Goal: Information Seeking & Learning: Find specific fact

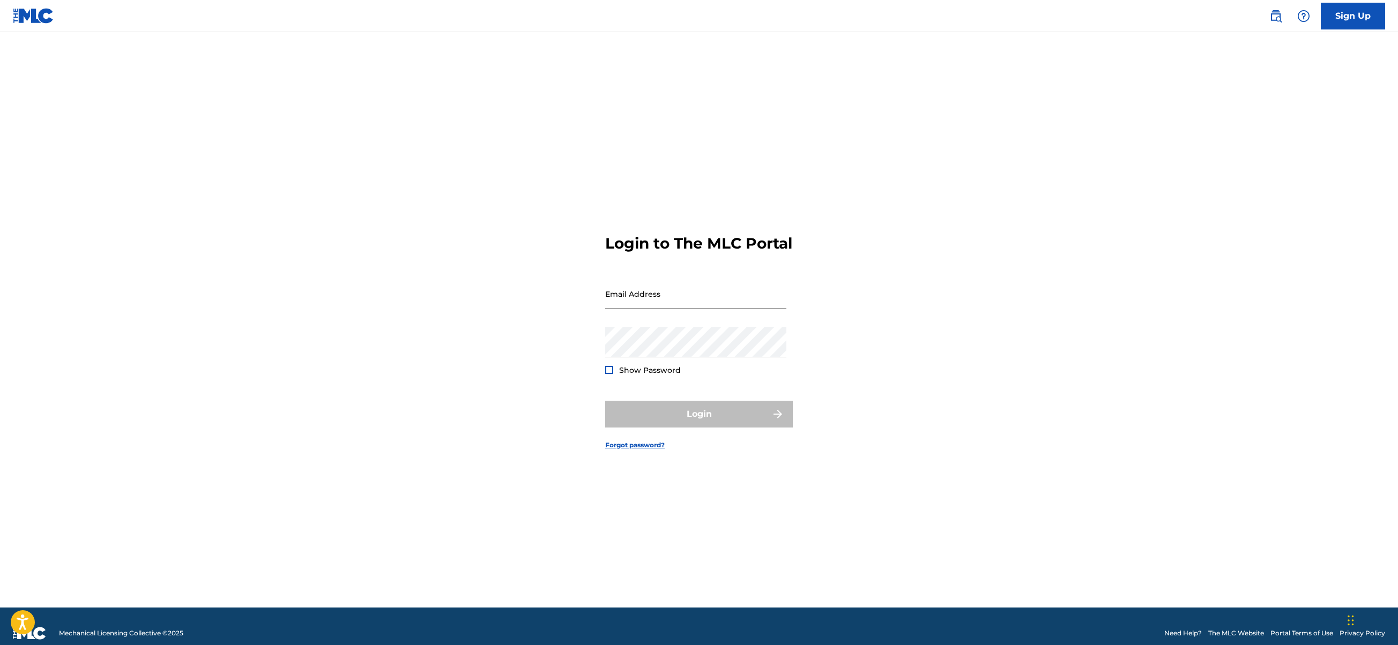
click at [653, 307] on input "Email Address" at bounding box center [695, 294] width 181 height 31
click at [0, 645] on nordpass-autofill-portal at bounding box center [0, 645] width 0 height 0
type input "[EMAIL_ADDRESS][DOMAIN_NAME]"
click at [642, 375] on span "Show Password" at bounding box center [650, 371] width 62 height 10
click at [646, 375] on span "Show Password" at bounding box center [650, 371] width 62 height 10
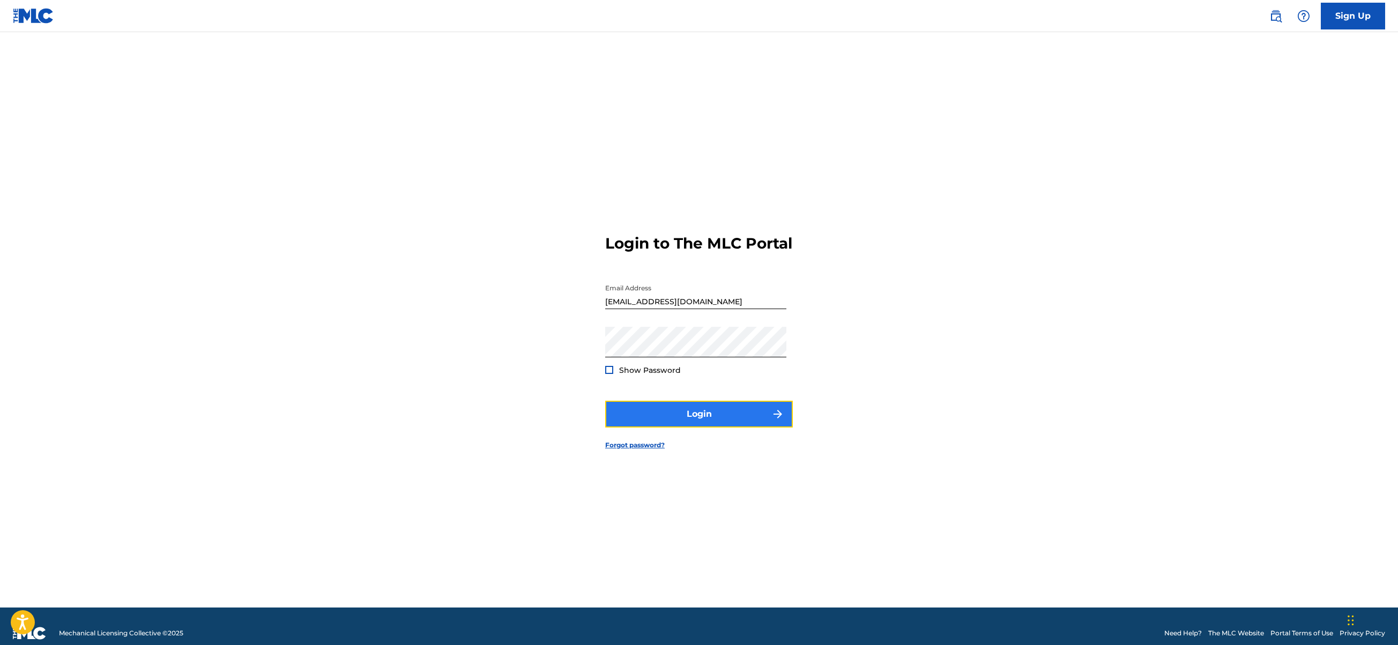
click at [685, 413] on button "Login" at bounding box center [699, 414] width 188 height 27
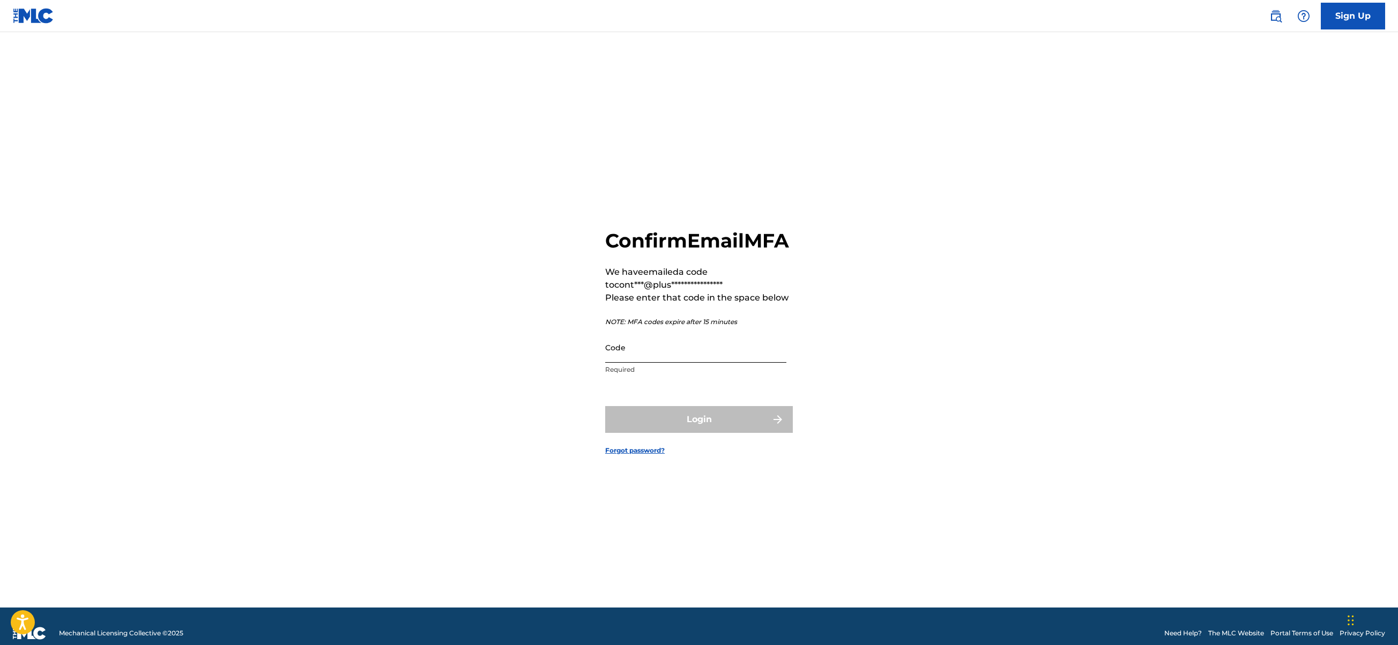
click at [678, 363] on input "Code" at bounding box center [695, 347] width 181 height 31
paste input "920158"
type input "920158"
click at [648, 422] on button "Login" at bounding box center [699, 419] width 188 height 27
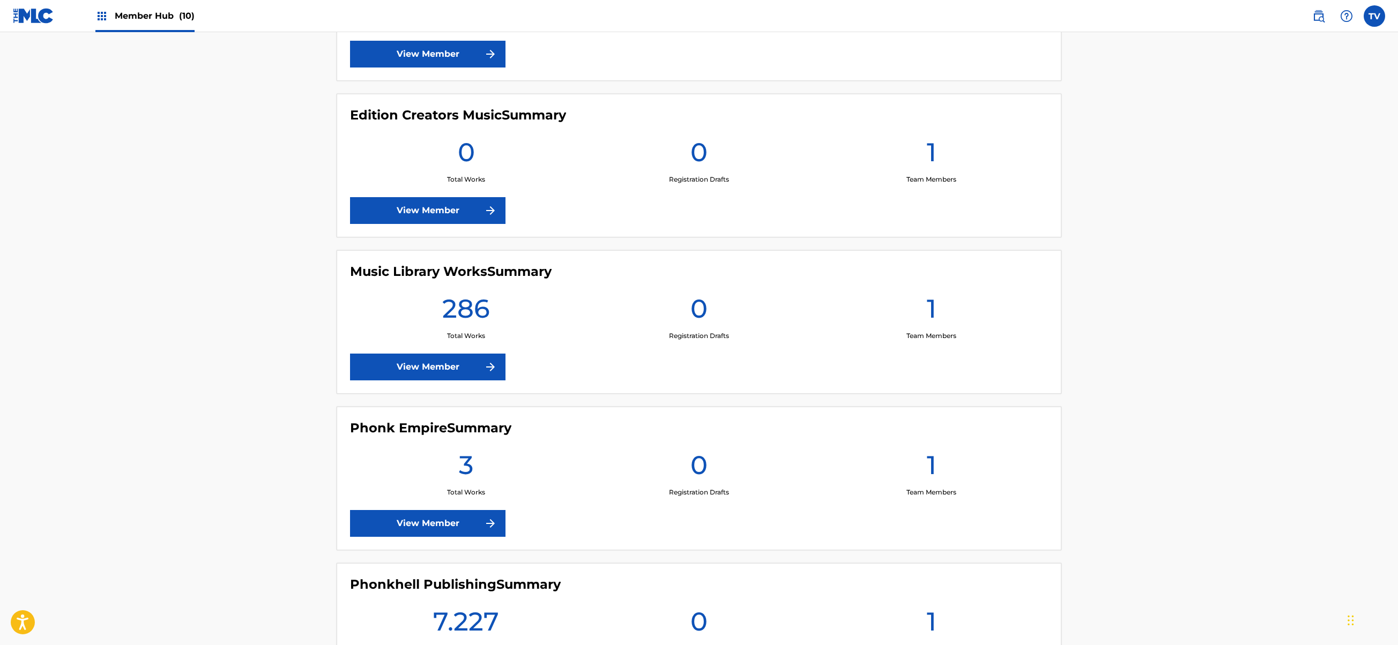
scroll to position [858, 0]
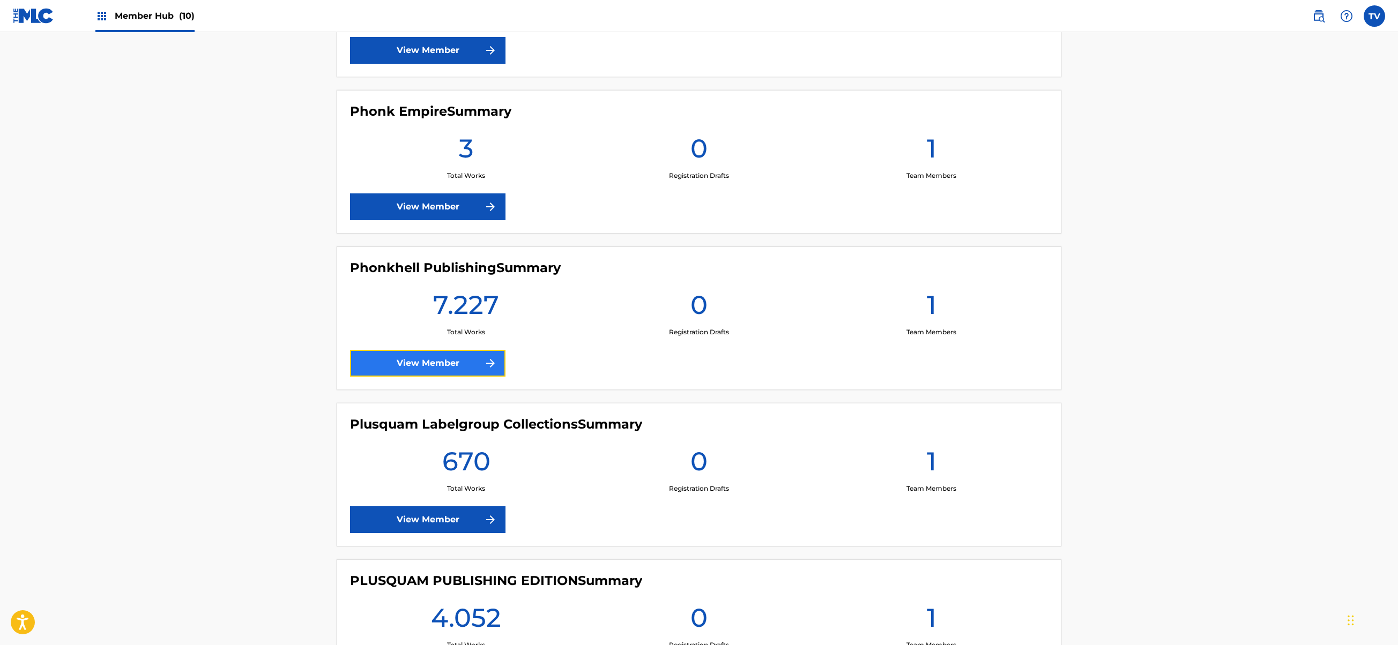
click at [467, 363] on link "View Member" at bounding box center [427, 363] width 155 height 27
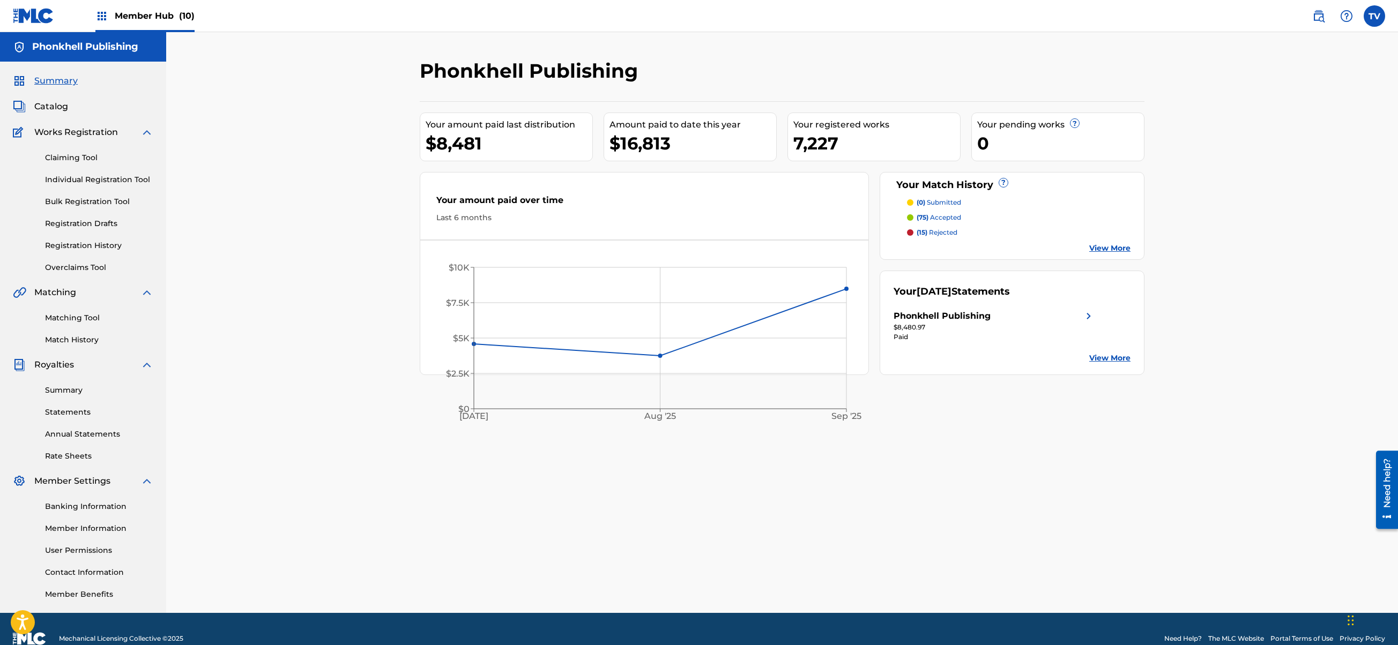
drag, startPoint x: 88, startPoint y: 308, endPoint x: 576, endPoint y: 162, distance: 508.7
click at [90, 308] on div "Matching Tool Match History" at bounding box center [83, 322] width 140 height 47
click at [93, 314] on link "Matching Tool" at bounding box center [99, 318] width 108 height 11
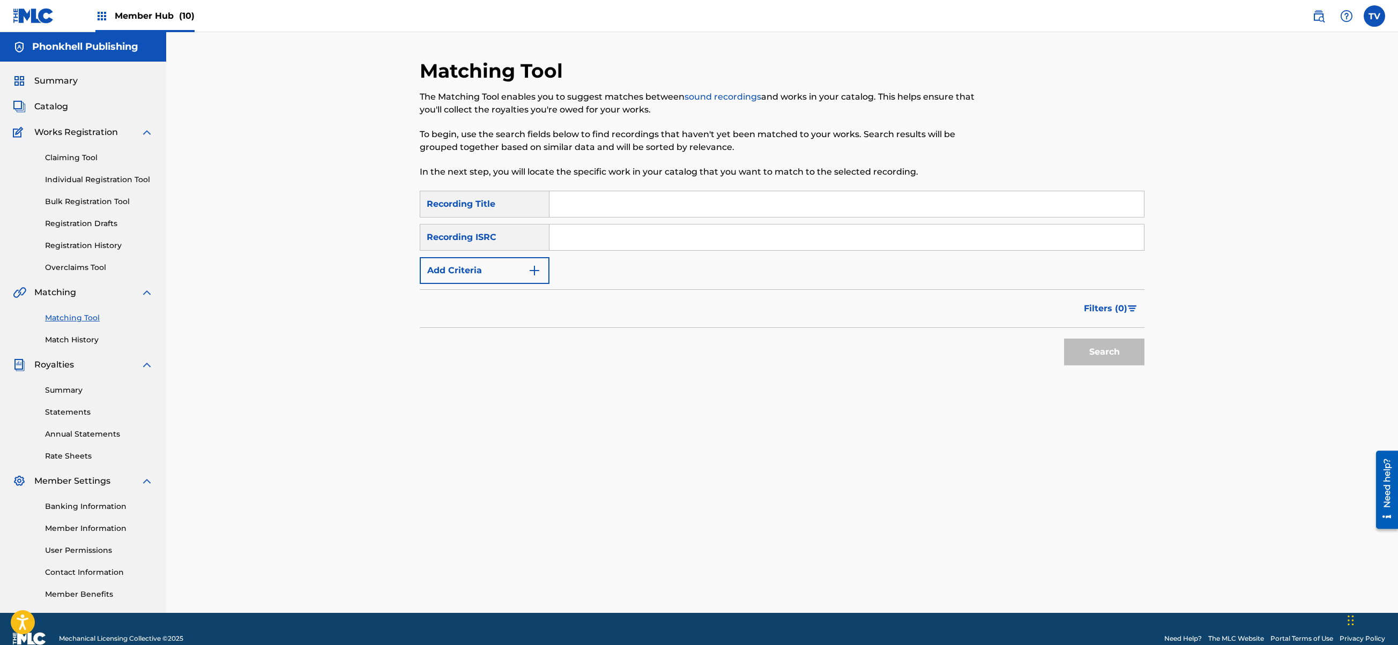
click at [573, 249] on input "Search Form" at bounding box center [847, 238] width 595 height 26
paste input "RUA1D2572156"
click at [1064, 339] on button "Search" at bounding box center [1104, 352] width 80 height 27
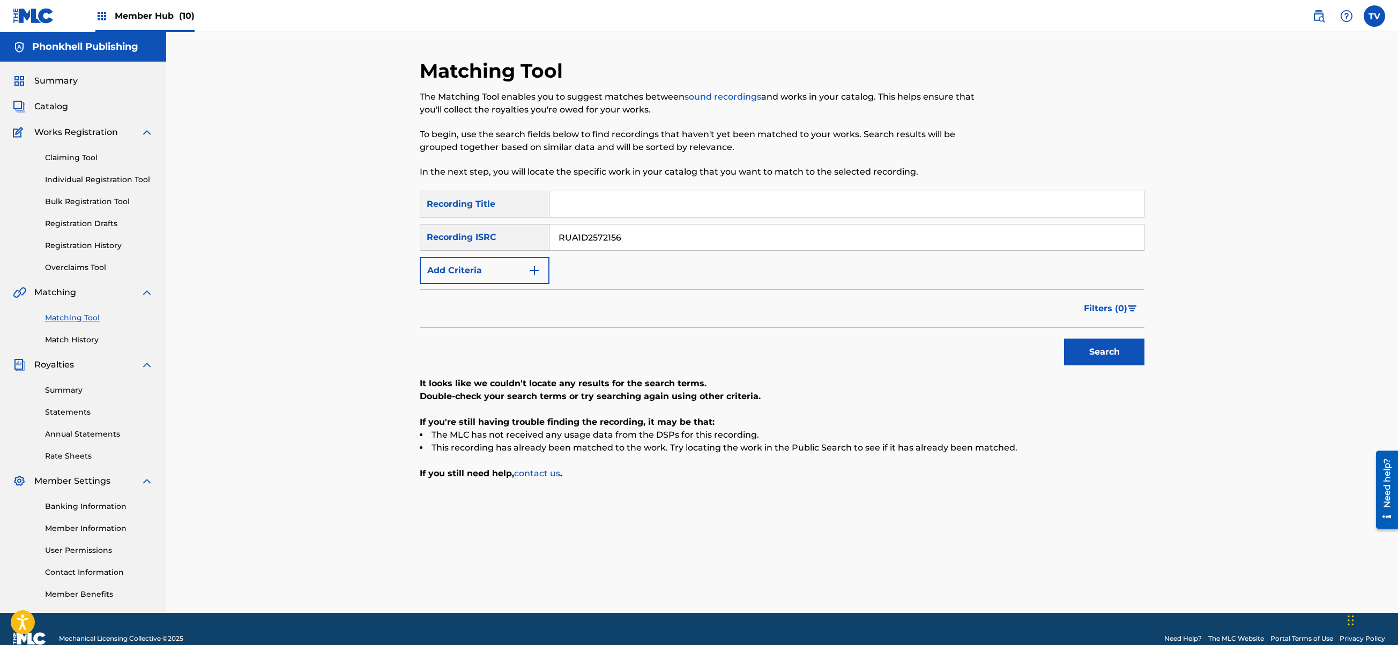
drag, startPoint x: 659, startPoint y: 236, endPoint x: 416, endPoint y: 235, distance: 243.4
click at [416, 235] on div "Matching Tool The Matching Tool enables you to suggest matches between sound re…" at bounding box center [782, 336] width 751 height 554
paste input "4"
type input "RUA1D2572154"
click at [1064, 339] on button "Search" at bounding box center [1104, 352] width 80 height 27
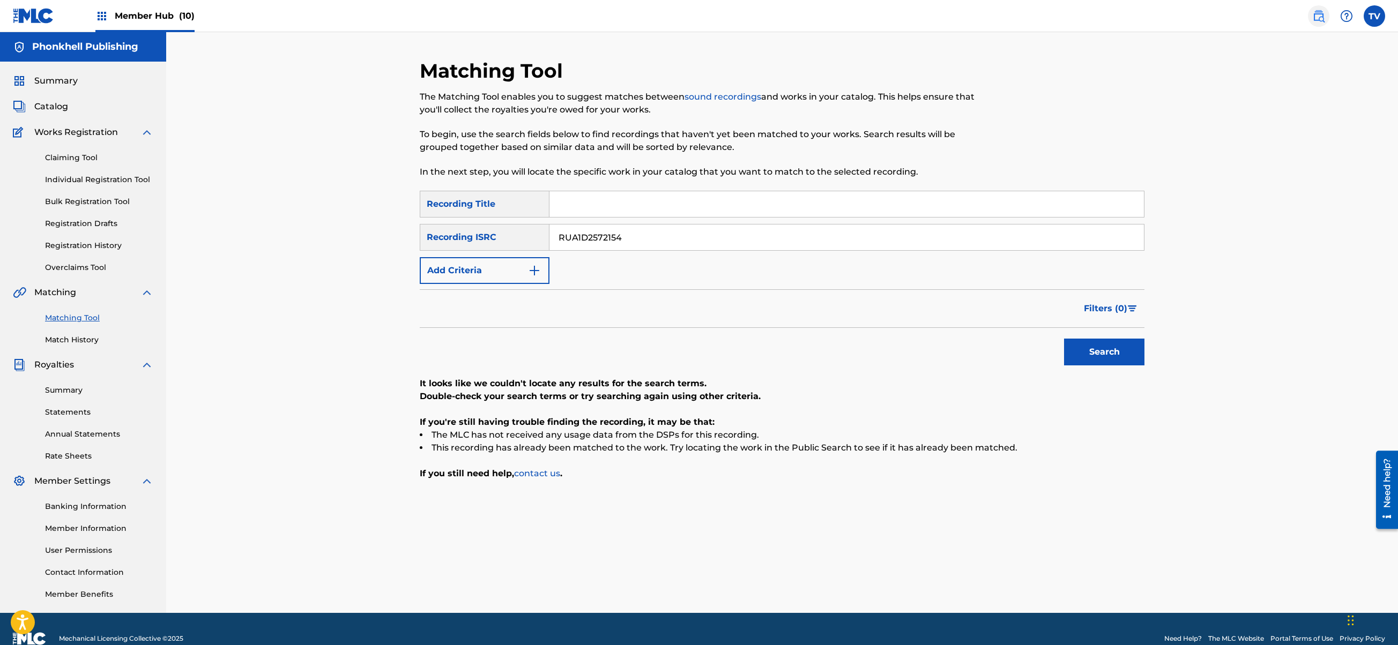
click at [1313, 15] on img at bounding box center [1318, 16] width 13 height 13
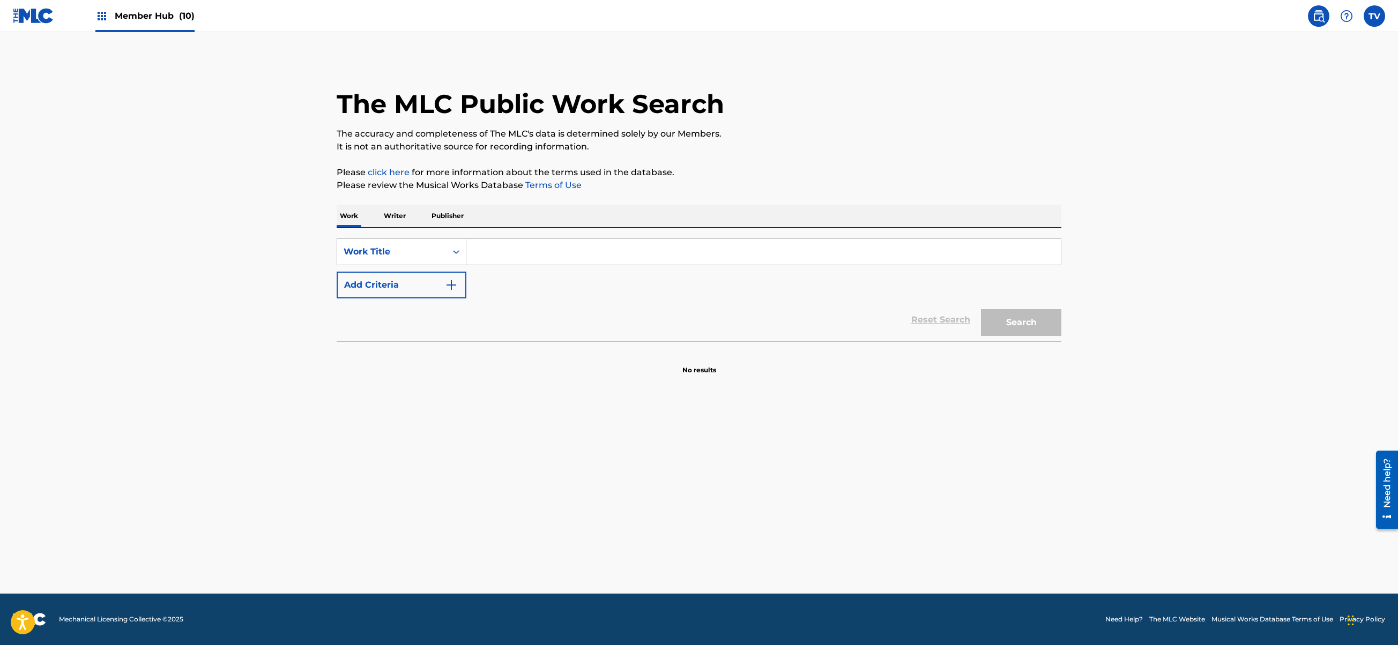
click at [391, 217] on p "Writer" at bounding box center [395, 216] width 28 height 23
click at [404, 251] on div "Writer Name" at bounding box center [392, 252] width 96 height 13
click at [491, 247] on input "Search Form" at bounding box center [763, 252] width 595 height 26
click at [360, 224] on p "Work" at bounding box center [349, 216] width 25 height 23
click at [392, 216] on p "Writer" at bounding box center [395, 216] width 28 height 23
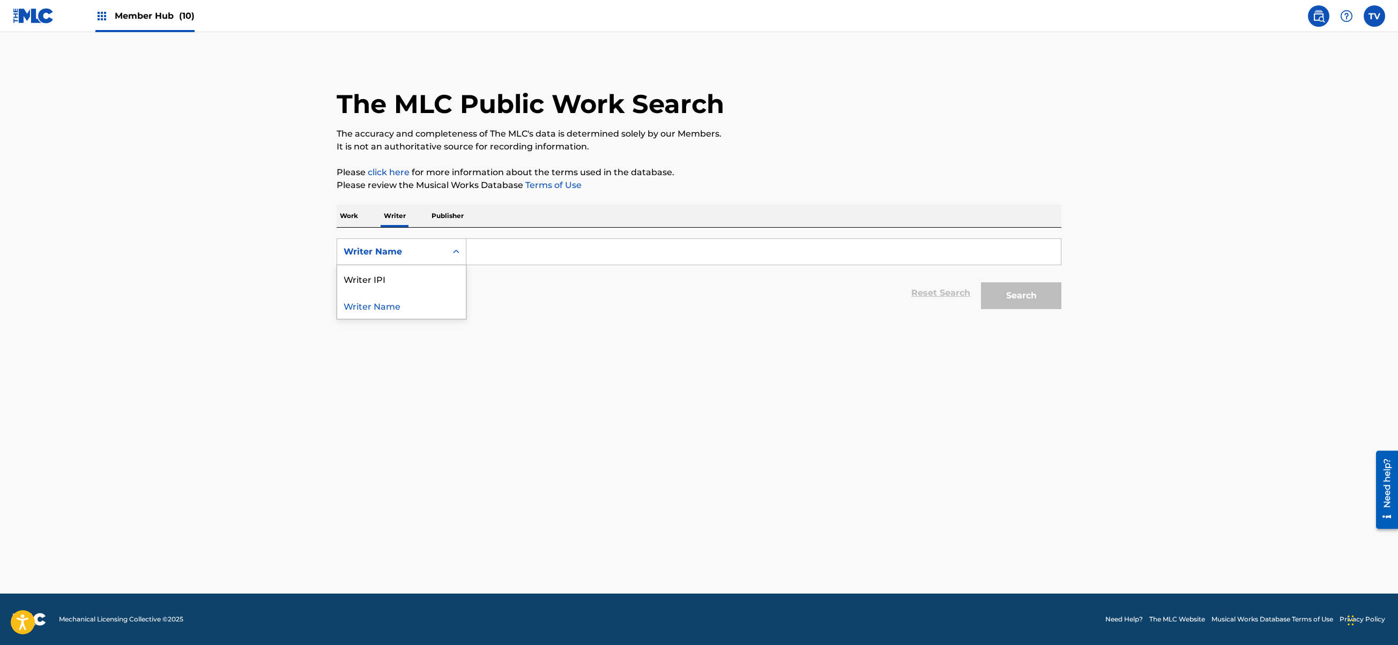
click at [444, 251] on div "Writer Name" at bounding box center [391, 252] width 109 height 20
click at [440, 252] on div "Writer Name" at bounding box center [391, 252] width 109 height 20
click at [352, 219] on p "Work" at bounding box center [349, 216] width 25 height 23
click at [493, 249] on input "Search Form" at bounding box center [763, 252] width 595 height 26
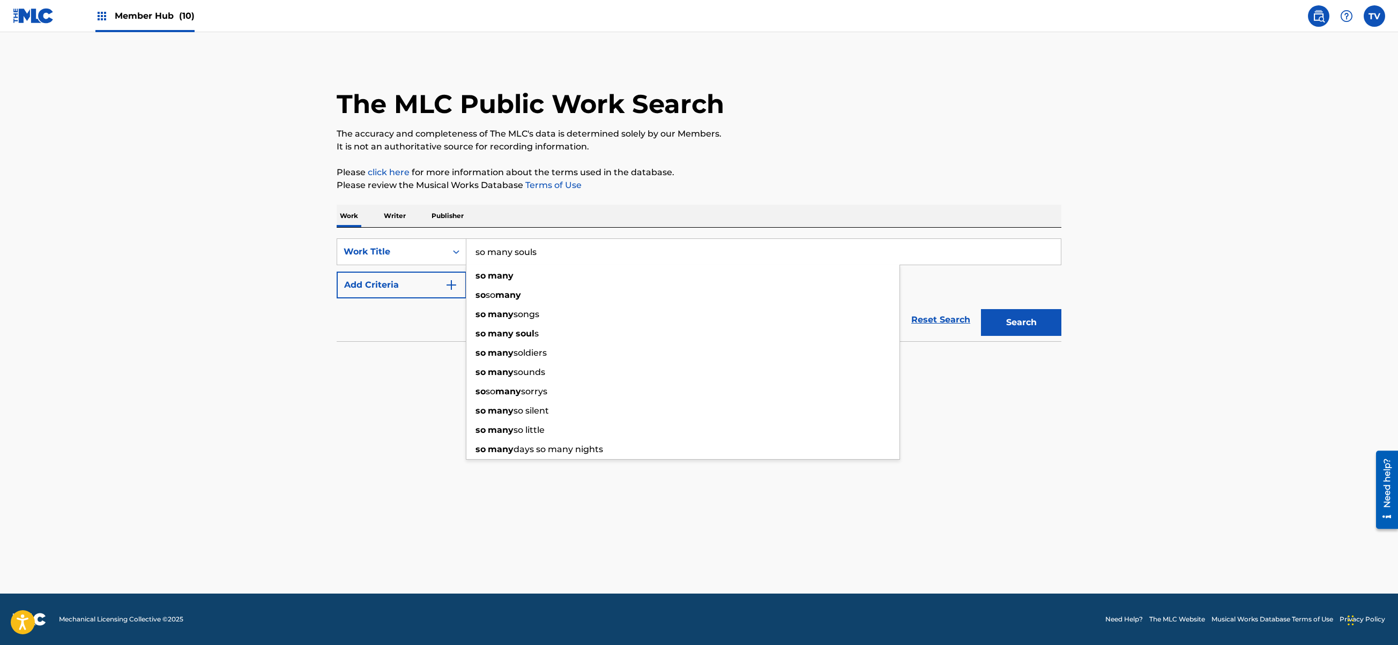
type input "so many souls"
click at [981, 309] on button "Search" at bounding box center [1021, 322] width 80 height 27
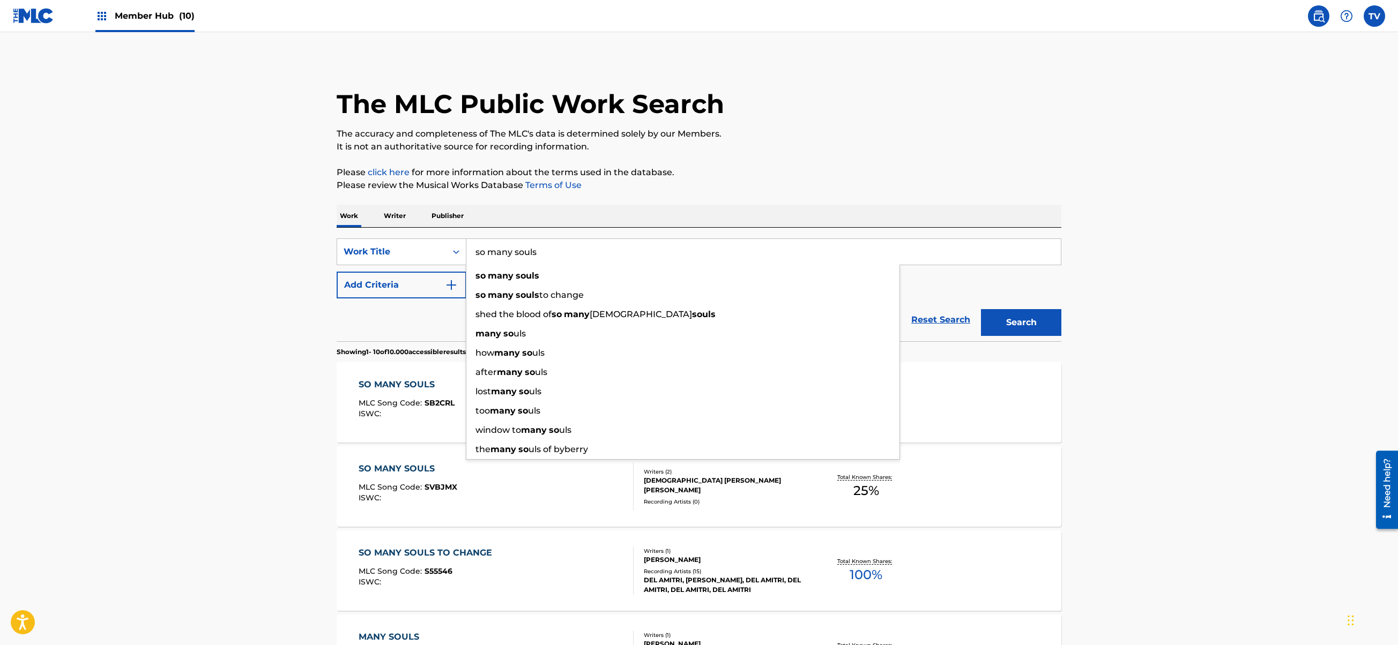
click at [236, 410] on main "The MLC Public Work Search The accuracy and completeness of The MLC's data is d…" at bounding box center [699, 646] width 1398 height 1229
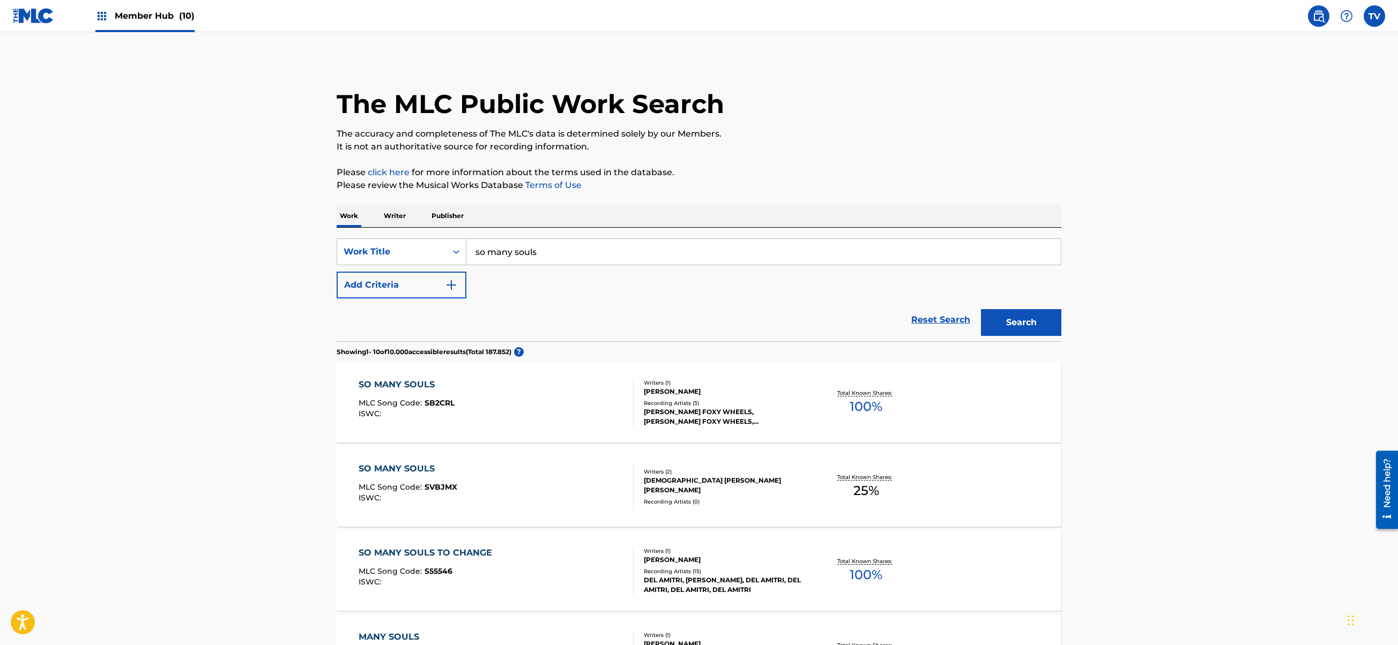
click at [597, 405] on div "SO MANY SOULS MLC Song Code : SB2CRL ISWC :" at bounding box center [497, 402] width 276 height 48
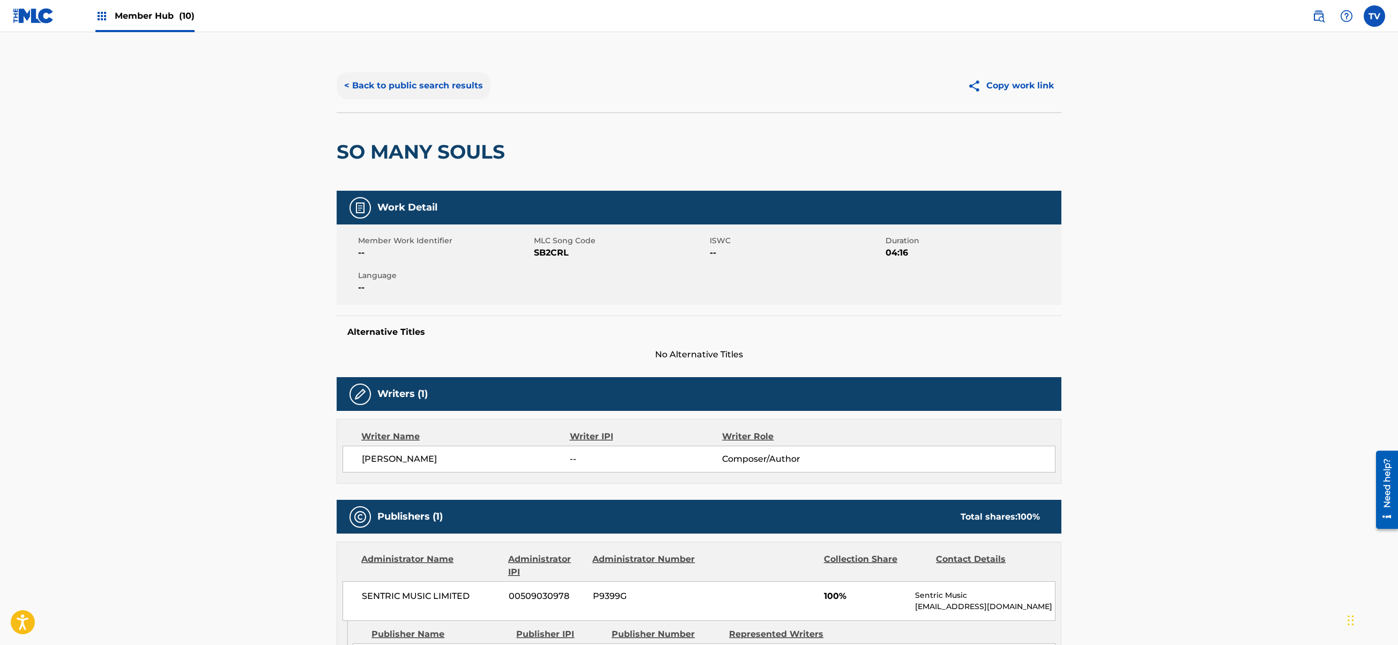
click at [376, 80] on button "< Back to public search results" at bounding box center [414, 85] width 154 height 27
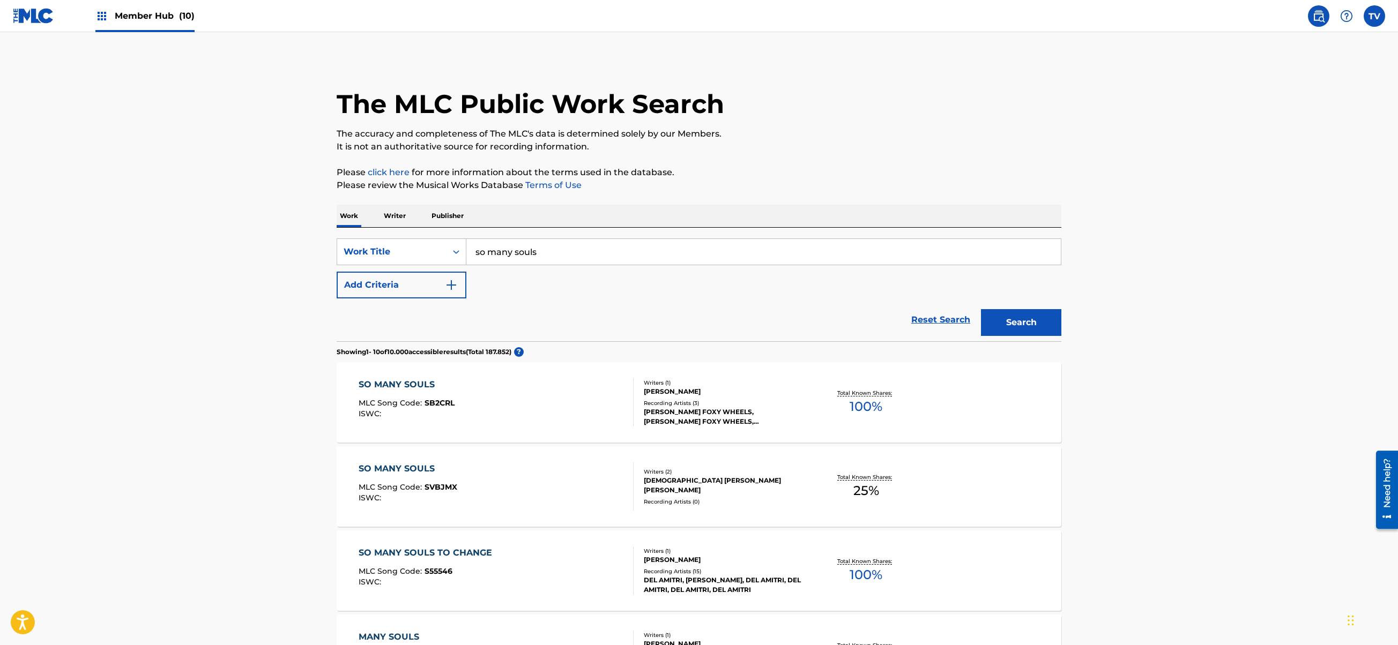
click at [510, 252] on input "so many souls" at bounding box center [763, 252] width 595 height 26
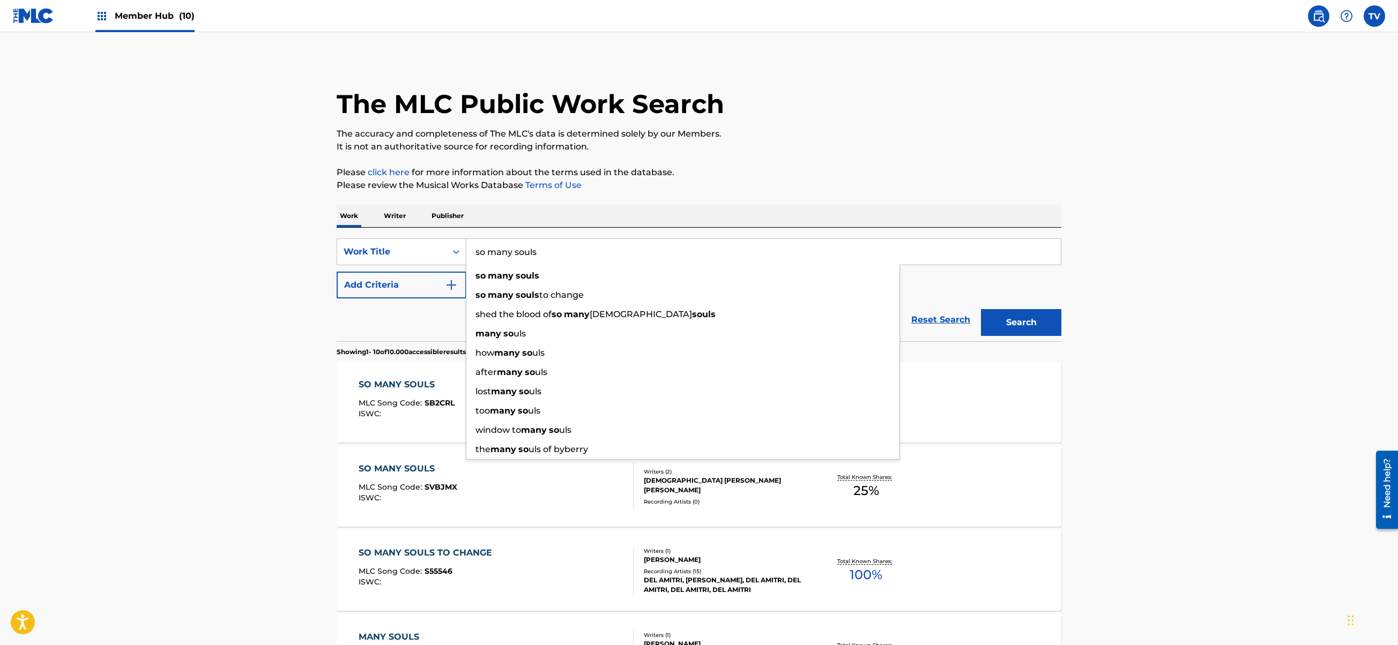
click at [510, 254] on input "so many souls" at bounding box center [763, 252] width 595 height 26
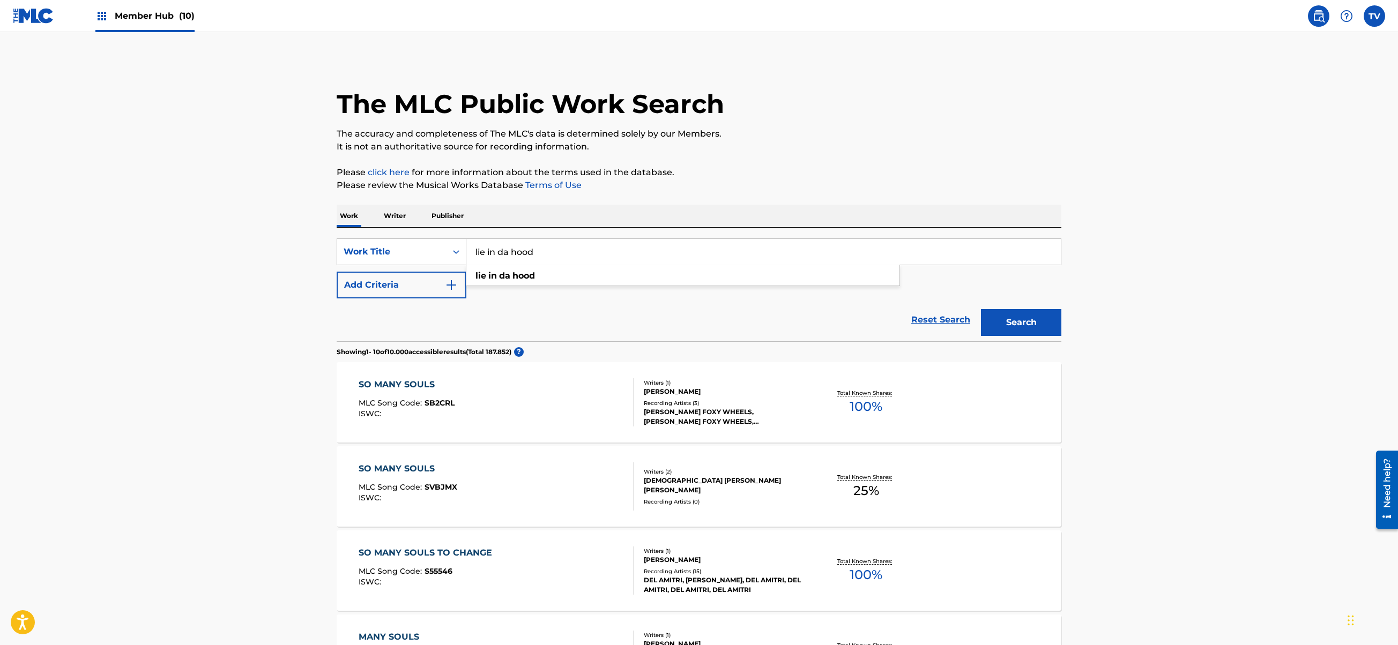
type input "lie in da hood"
click at [981, 309] on button "Search" at bounding box center [1021, 322] width 80 height 27
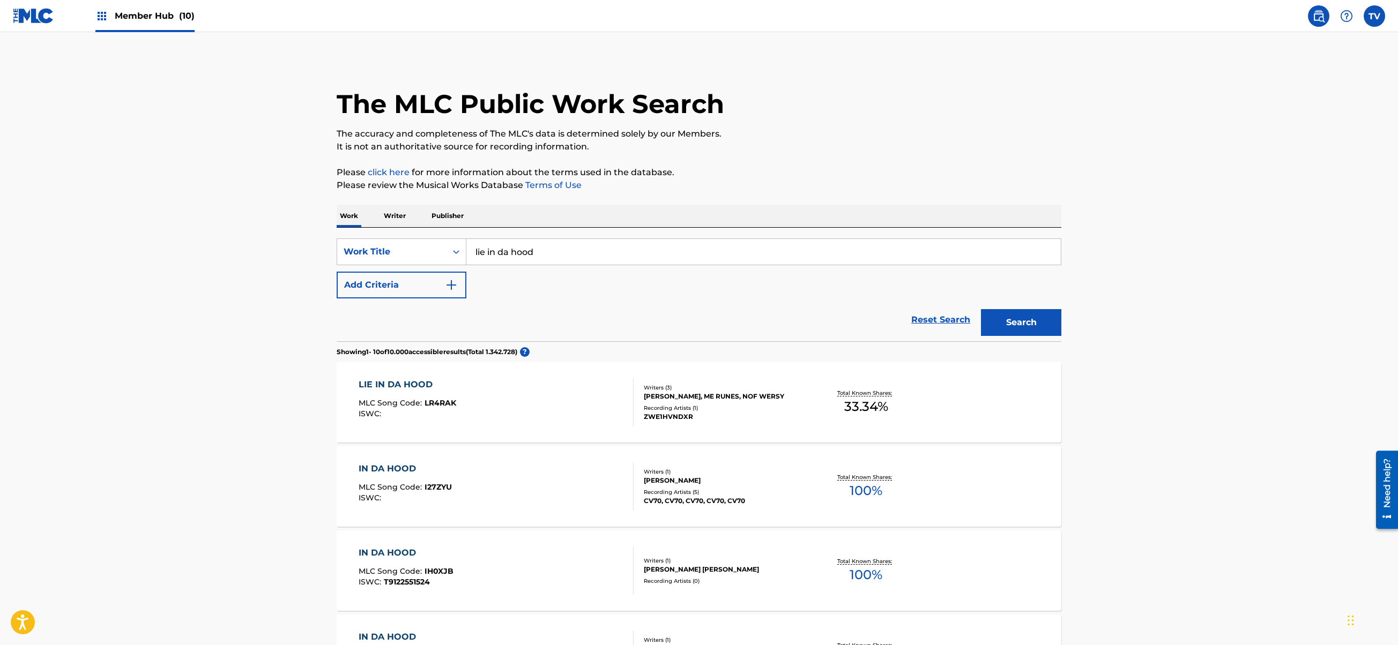
click at [560, 399] on div "LIE IN DA HOOD MLC Song Code : LR4RAK ISWC :" at bounding box center [497, 402] width 276 height 48
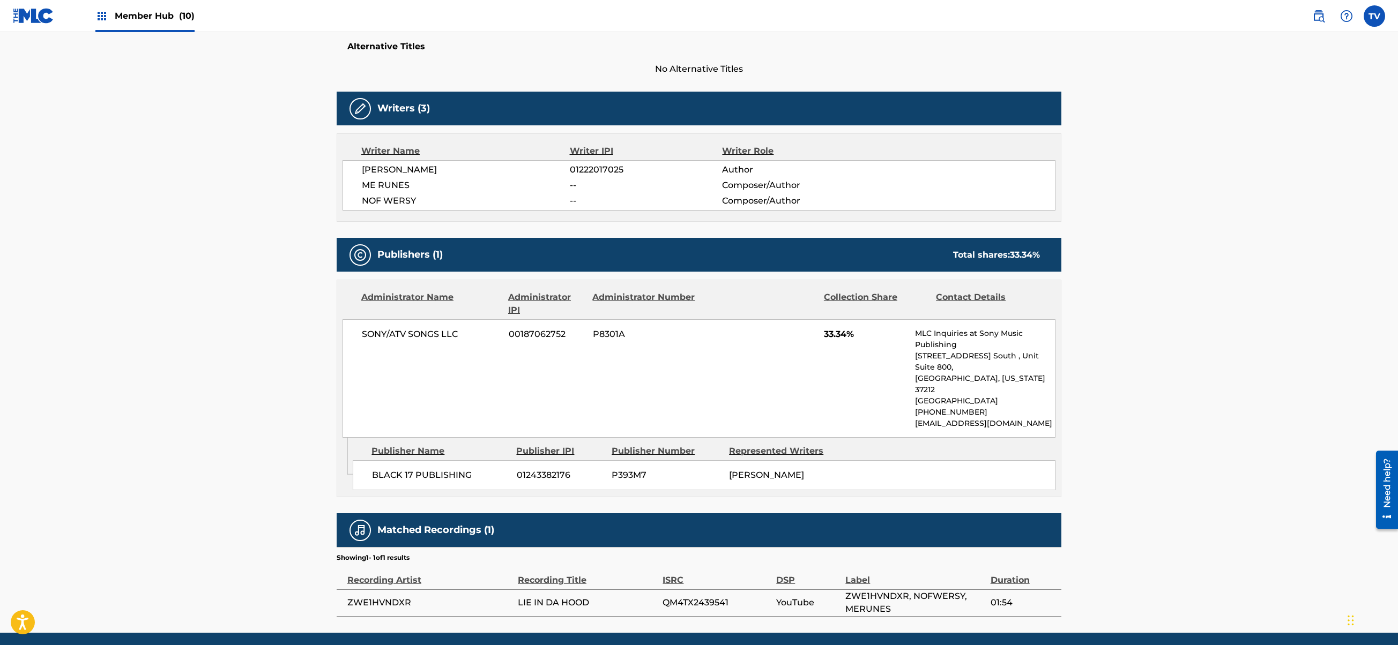
scroll to position [305, 0]
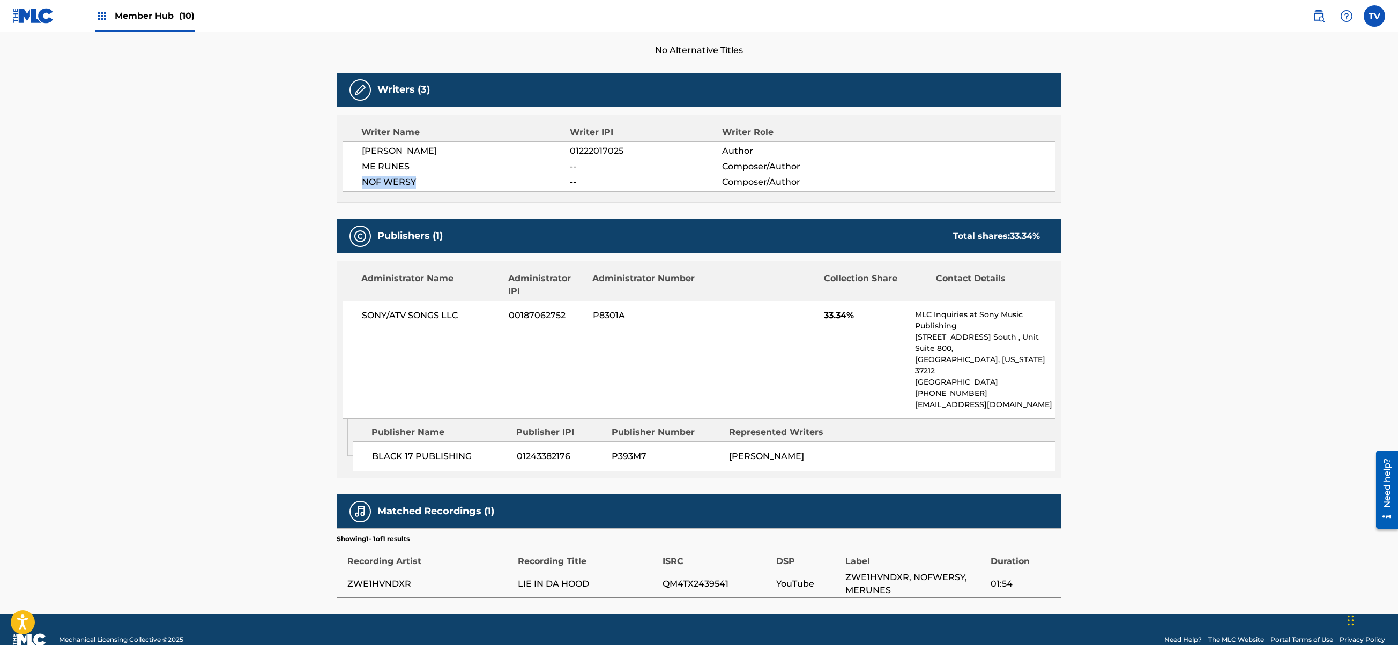
drag, startPoint x: 420, startPoint y: 181, endPoint x: 358, endPoint y: 183, distance: 62.2
click at [358, 183] on div "[PERSON_NAME] 01222017025 Author ME RUNES -- Composer/Author NOF WERSY -- Compo…" at bounding box center [699, 167] width 713 height 50
copy span "NOF WERSY"
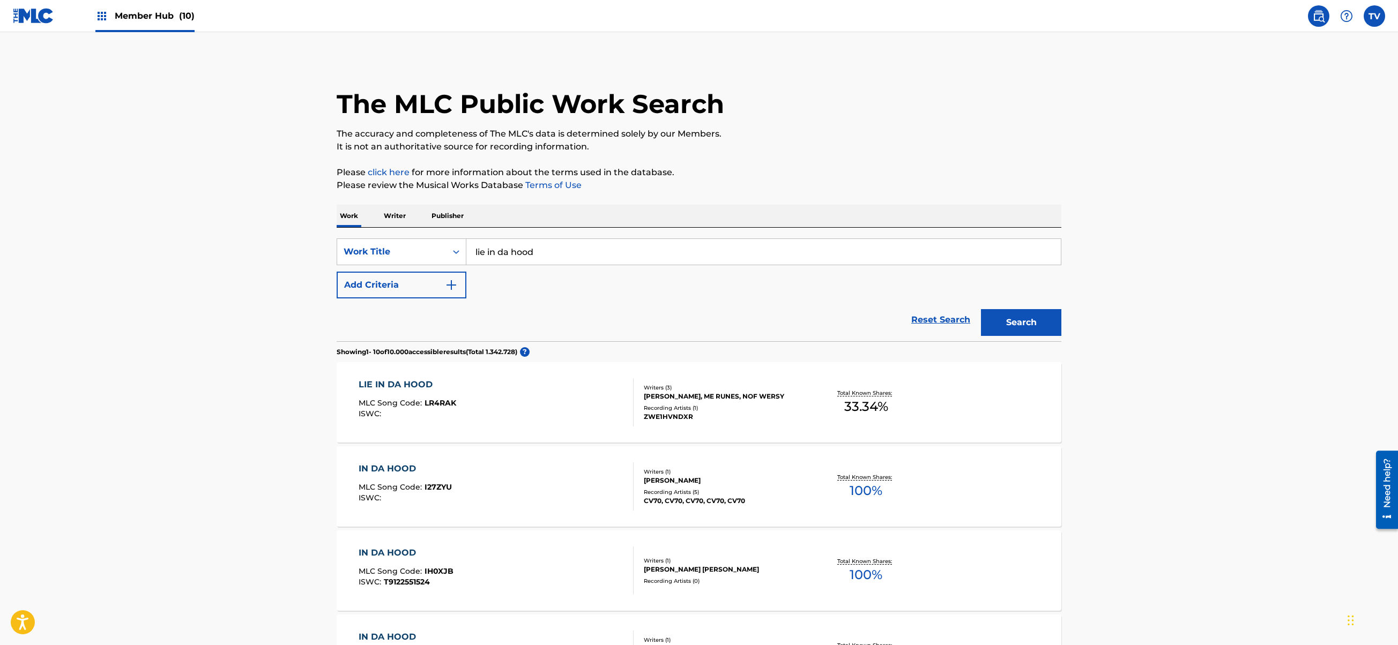
drag, startPoint x: 402, startPoint y: 215, endPoint x: 410, endPoint y: 226, distance: 13.1
click at [402, 215] on p "Writer" at bounding box center [395, 216] width 28 height 23
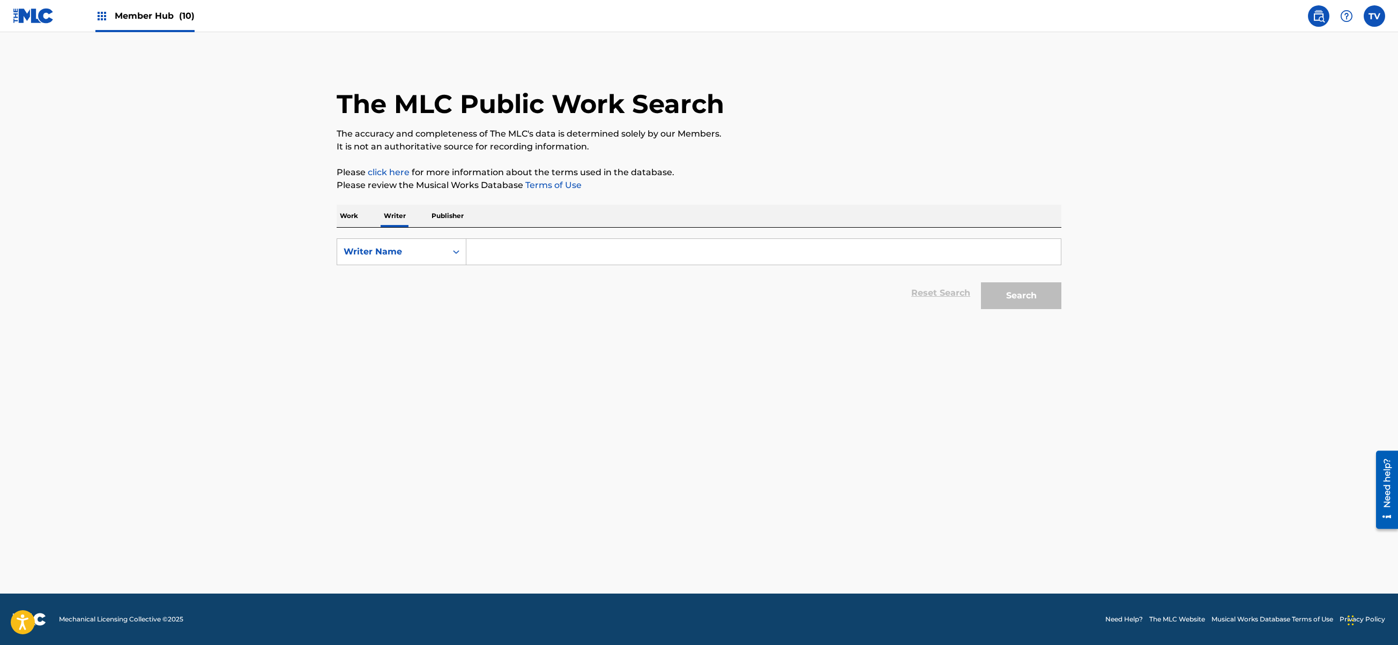
click at [535, 247] on input "Search Form" at bounding box center [763, 252] width 595 height 26
paste input "NOF WERSY"
type input "NOF WERSY"
click at [981, 283] on button "Search" at bounding box center [1021, 296] width 80 height 27
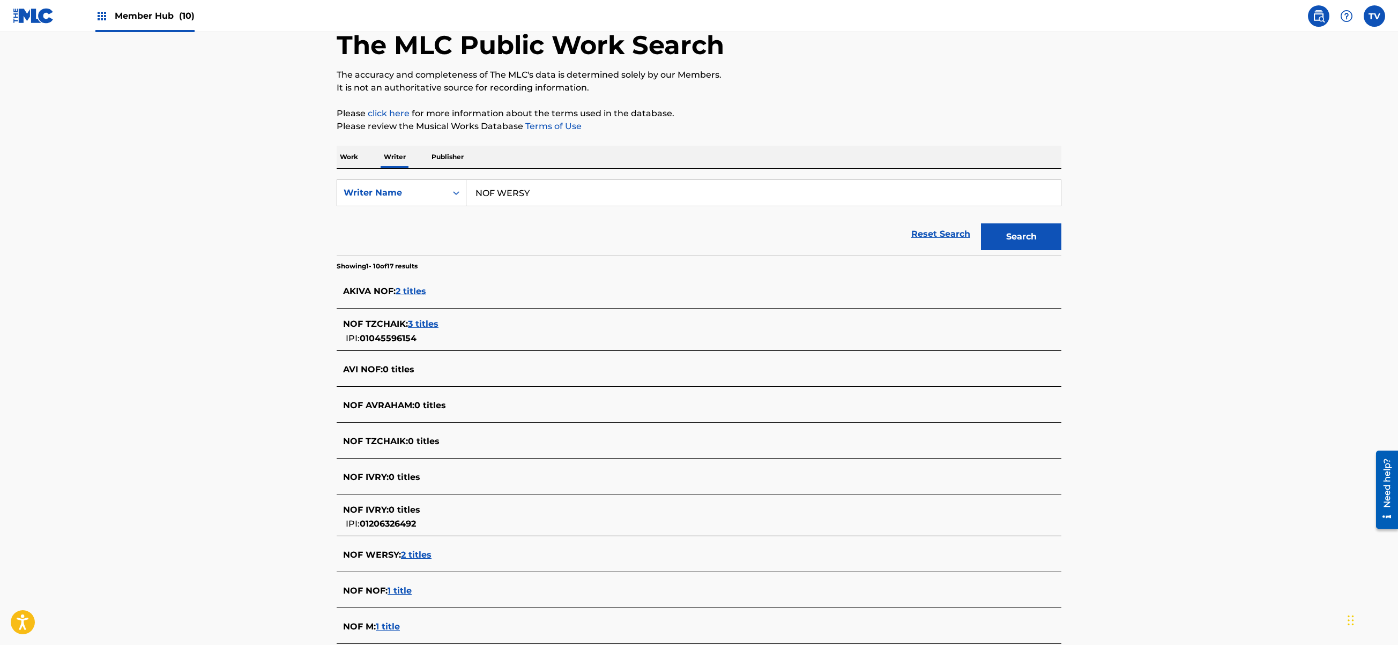
scroll to position [71, 0]
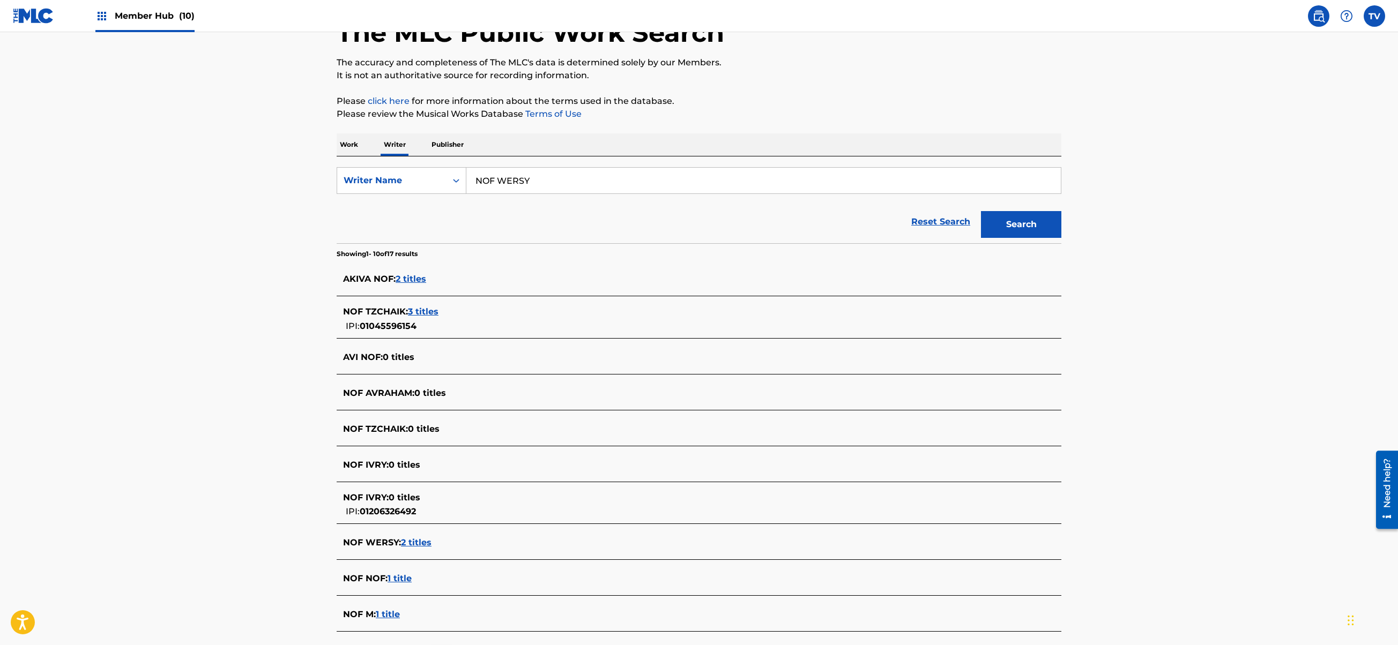
click at [425, 544] on span "2 titles" at bounding box center [416, 543] width 31 height 10
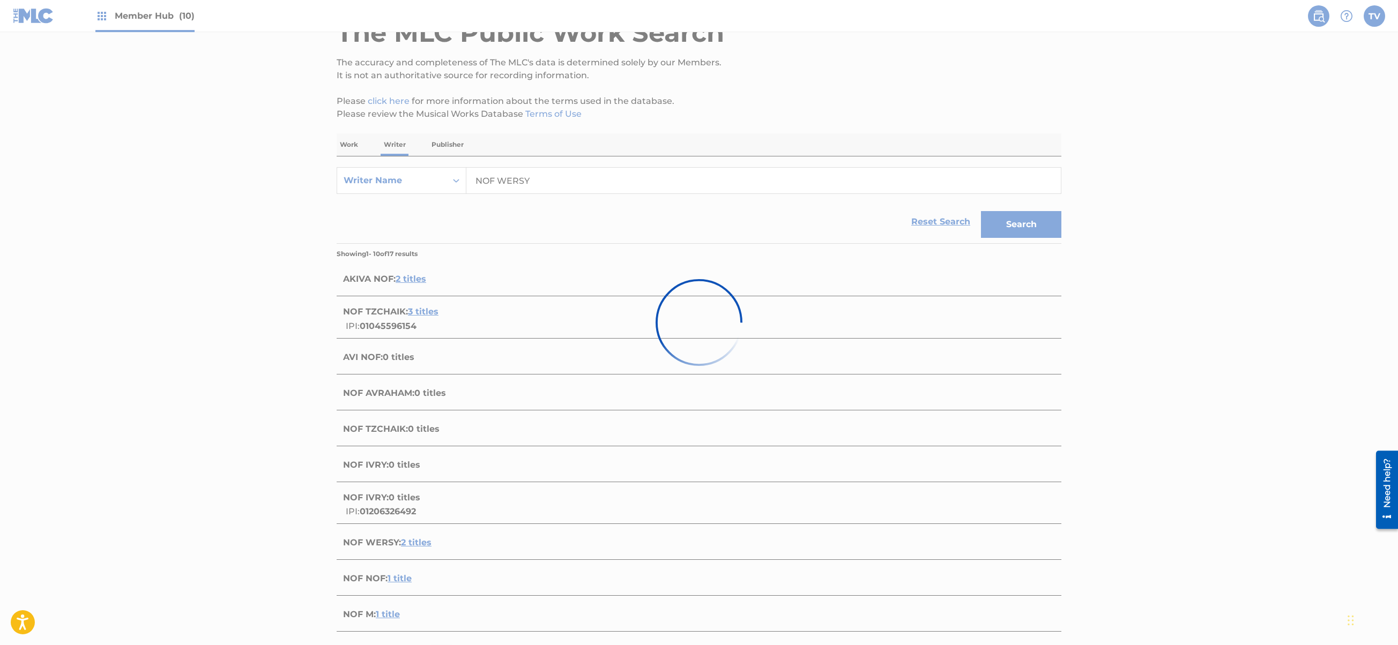
scroll to position [0, 0]
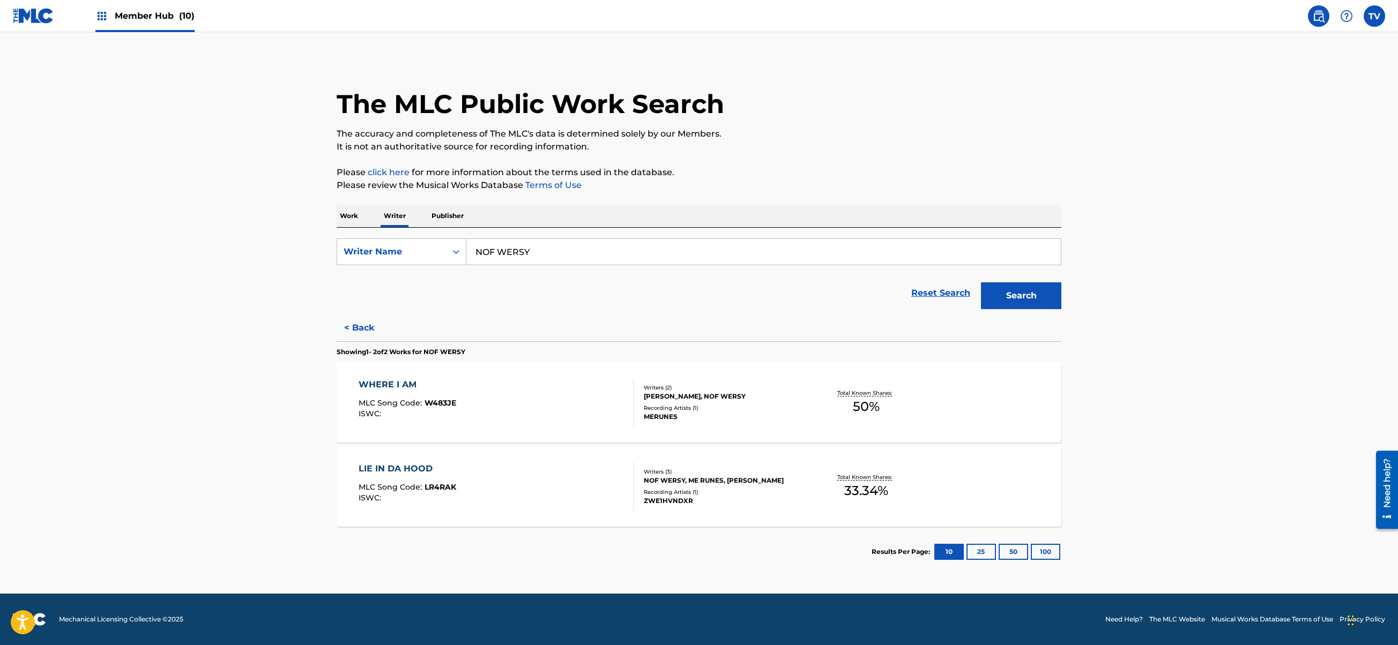
click at [507, 388] on div "WHERE I AM MLC Song Code : W483JE ISWC :" at bounding box center [497, 402] width 276 height 48
